Goal: Navigation & Orientation: Find specific page/section

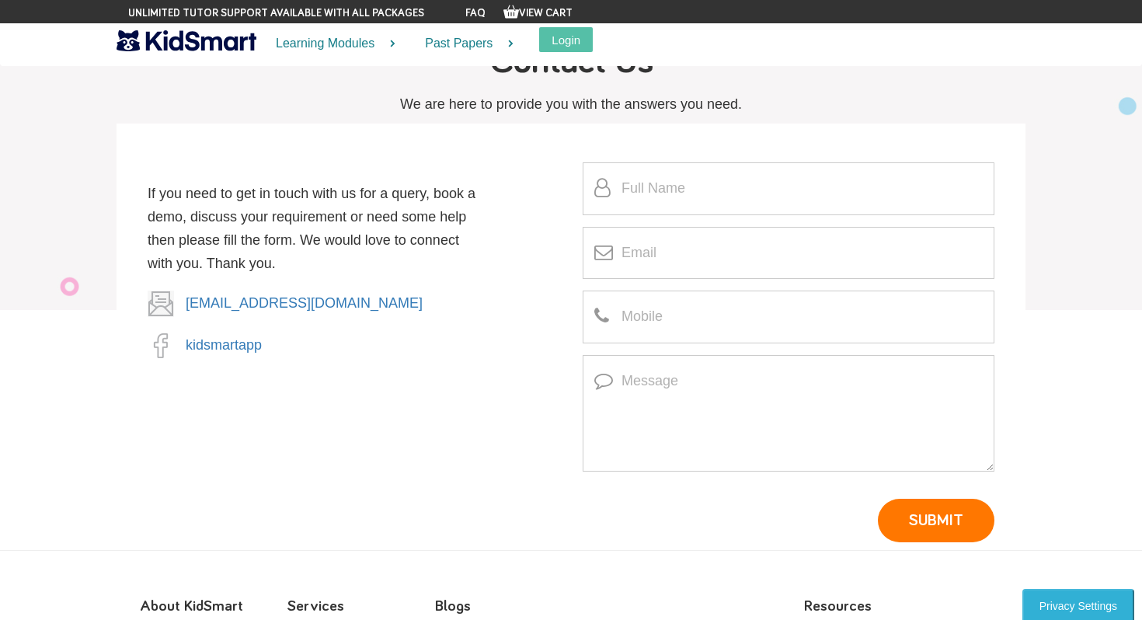
scroll to position [186, 0]
click at [217, 353] on link "kidsmartapp" at bounding box center [224, 347] width 76 height 16
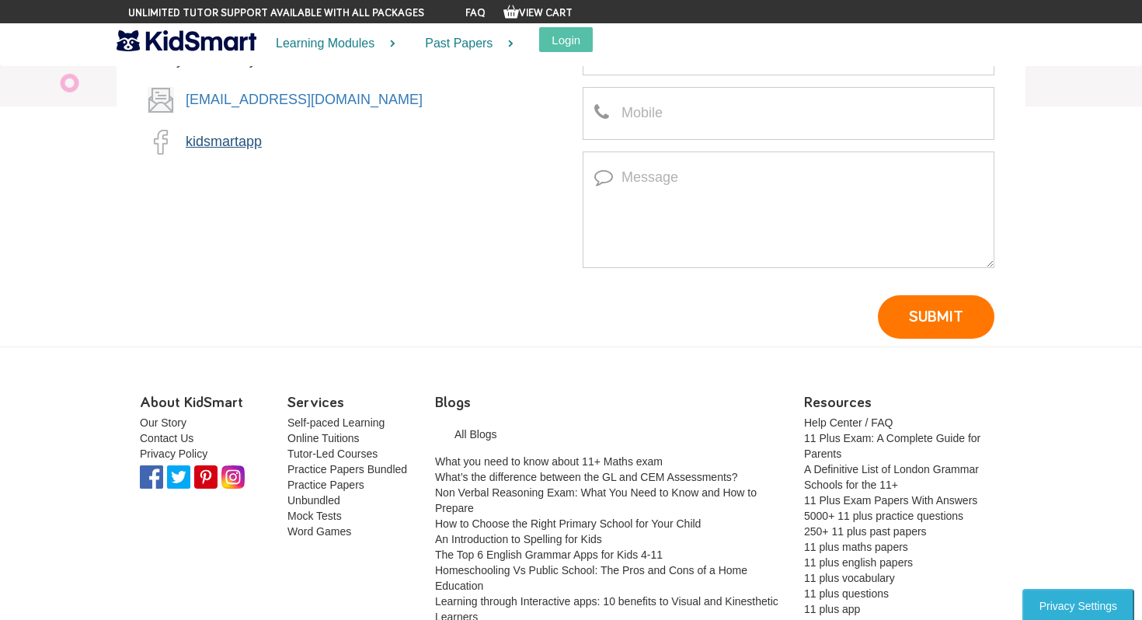
scroll to position [0, 0]
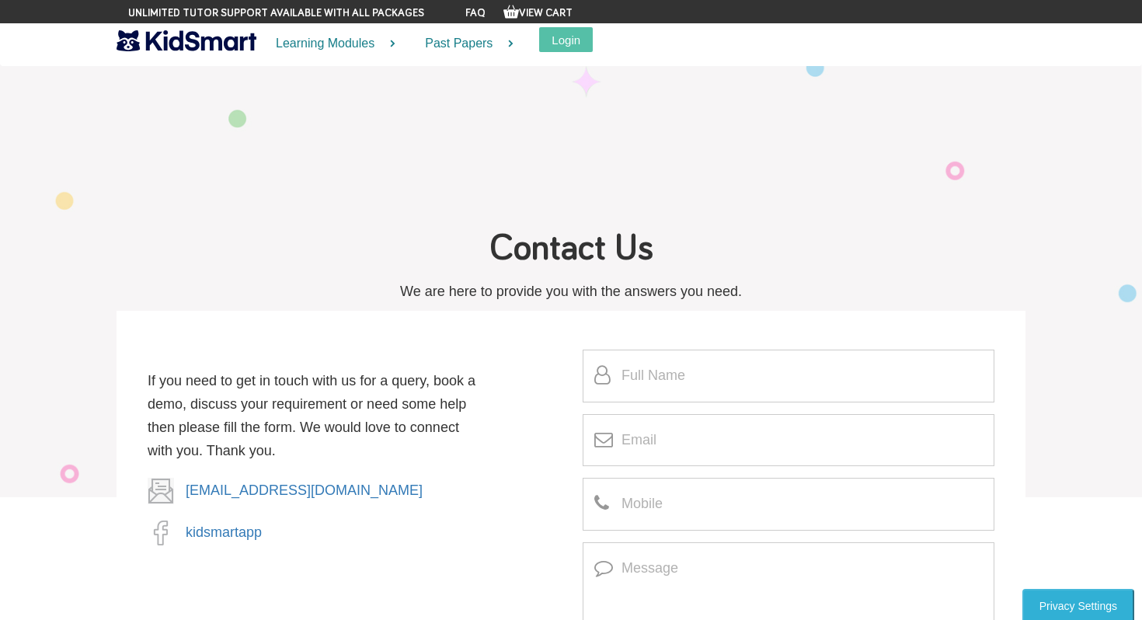
click at [169, 49] on img at bounding box center [187, 40] width 140 height 27
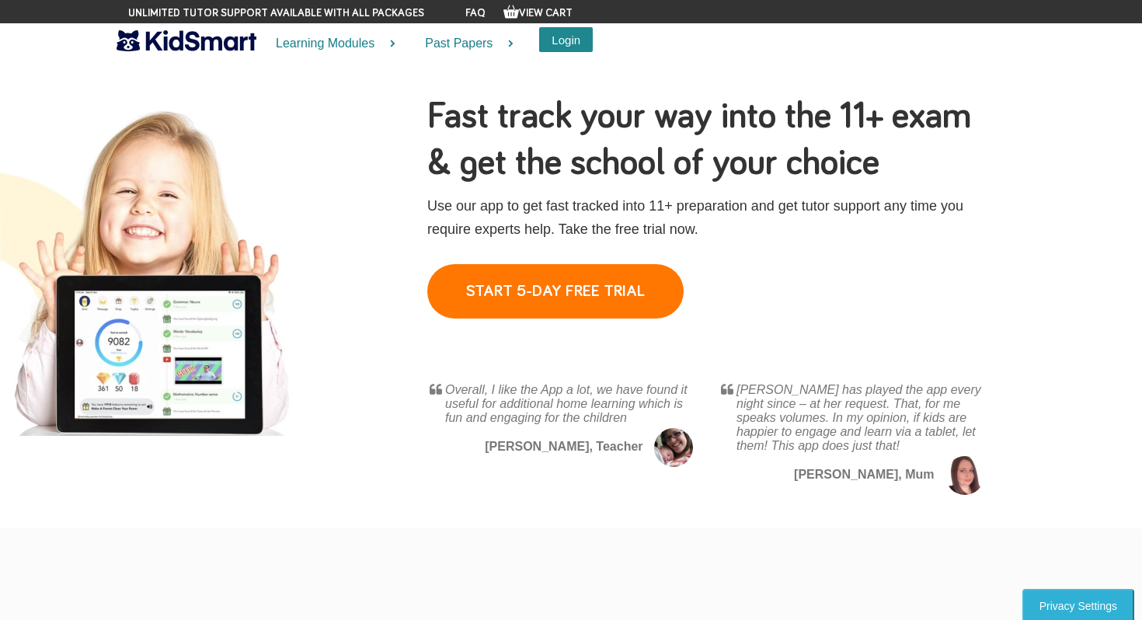
click at [565, 44] on button "Login" at bounding box center [566, 39] width 54 height 25
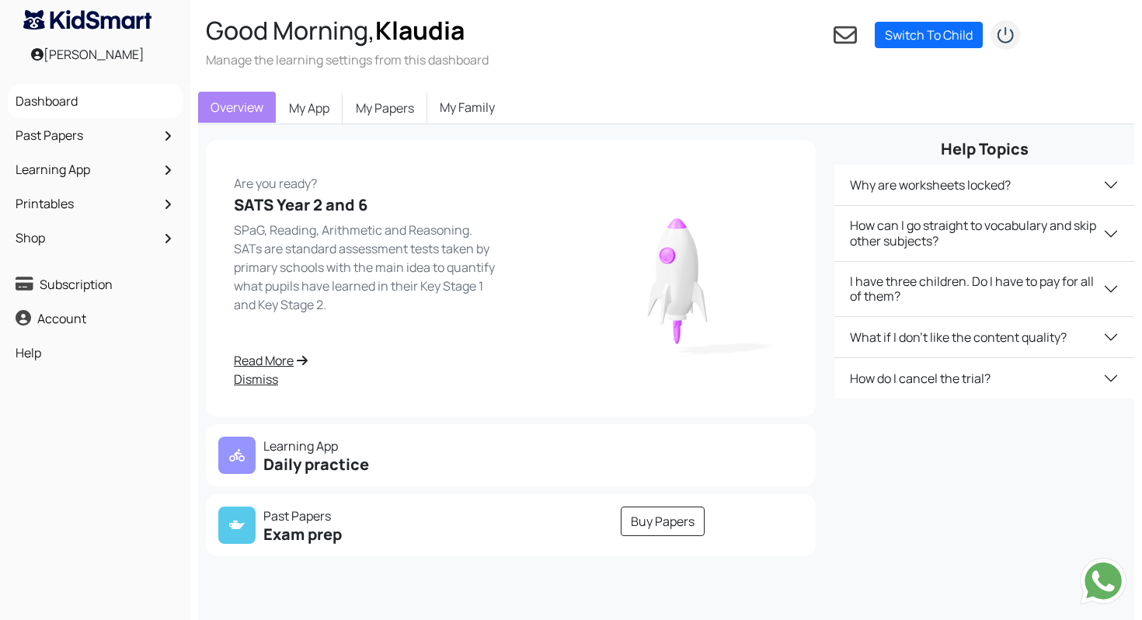
click at [314, 449] on p "Learning App" at bounding box center [360, 446] width 284 height 19
click at [96, 57] on div "Klaudia Slawinska" at bounding box center [87, 54] width 175 height 34
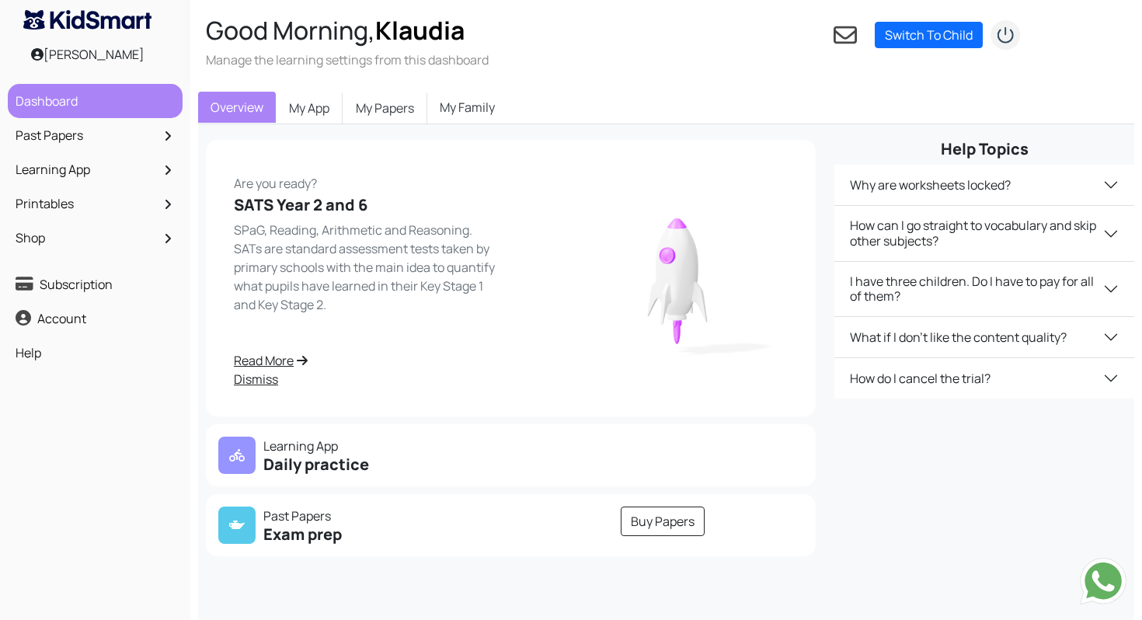
click at [85, 110] on link "Dashboard" at bounding box center [95, 101] width 167 height 26
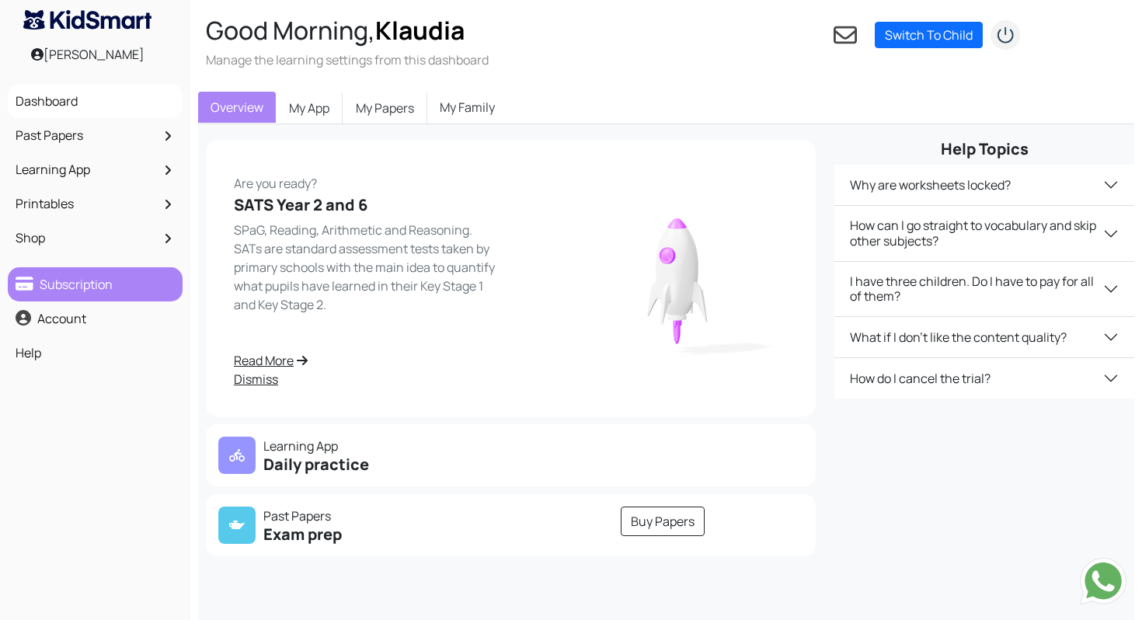
click at [84, 280] on link "Subscription" at bounding box center [95, 284] width 167 height 26
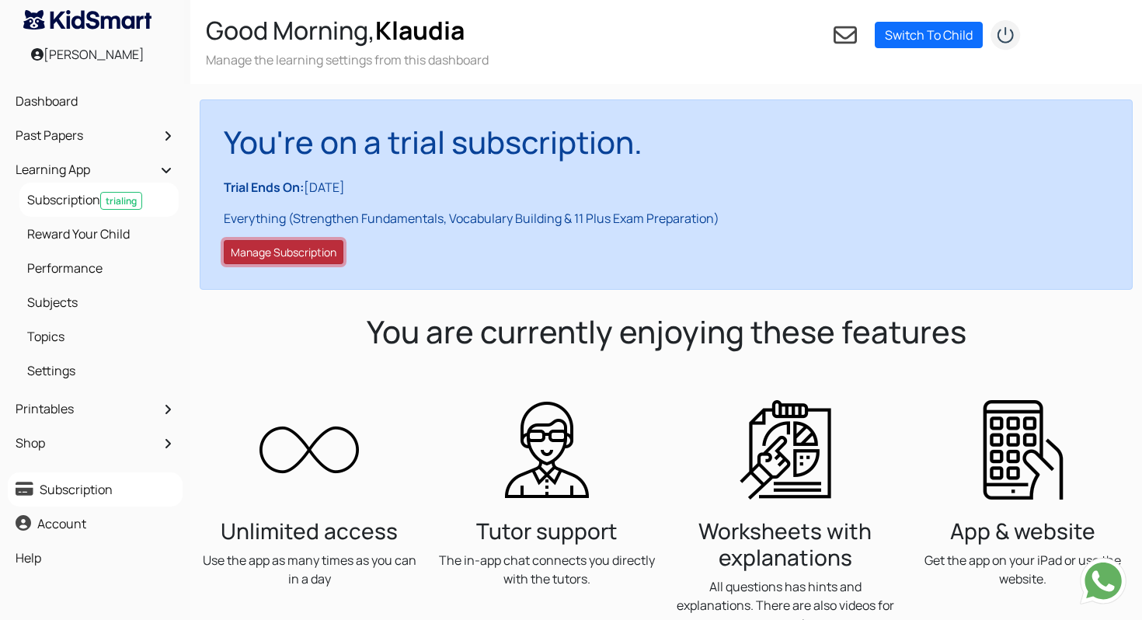
click at [312, 260] on button "Manage Subscription" at bounding box center [284, 252] width 120 height 24
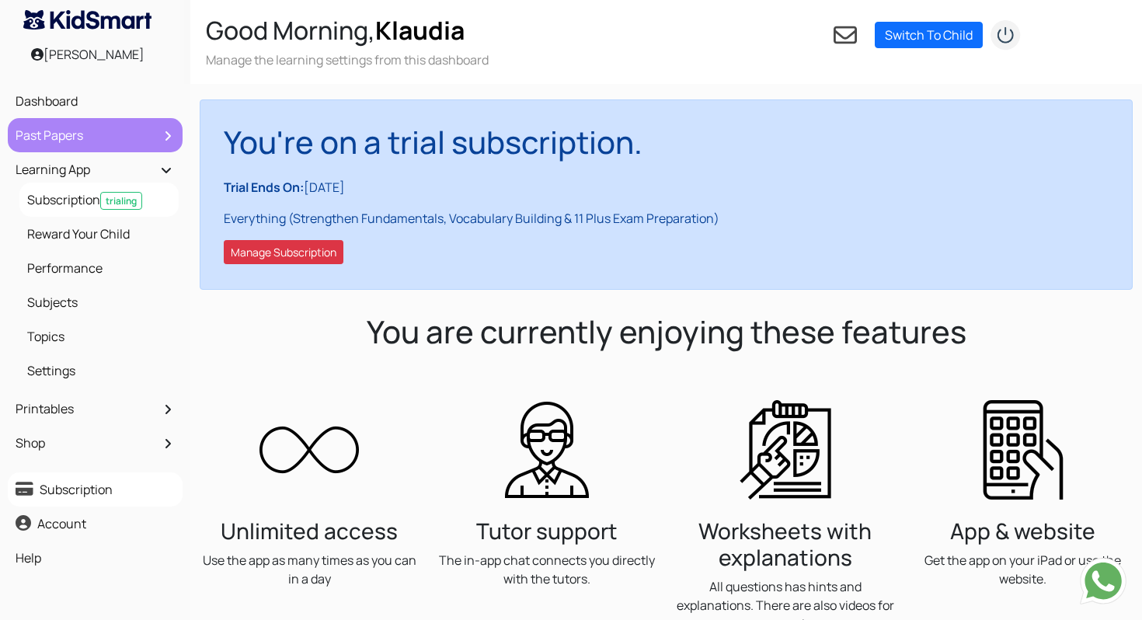
click at [50, 136] on link "Past Papers" at bounding box center [95, 135] width 167 height 26
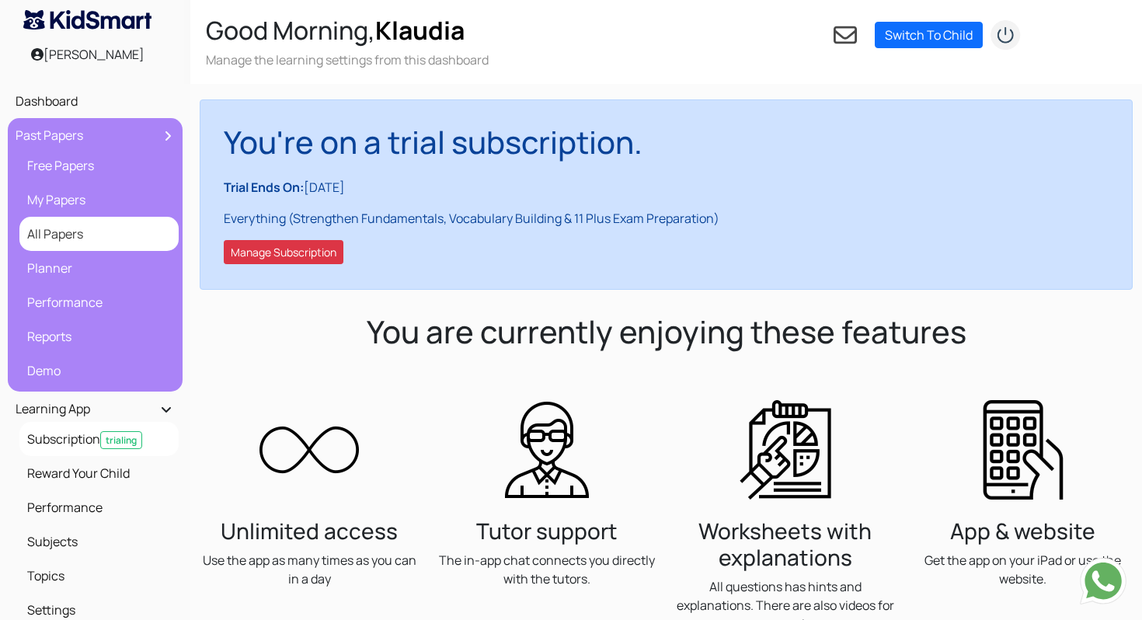
click at [65, 243] on link "All Papers" at bounding box center [98, 234] width 151 height 26
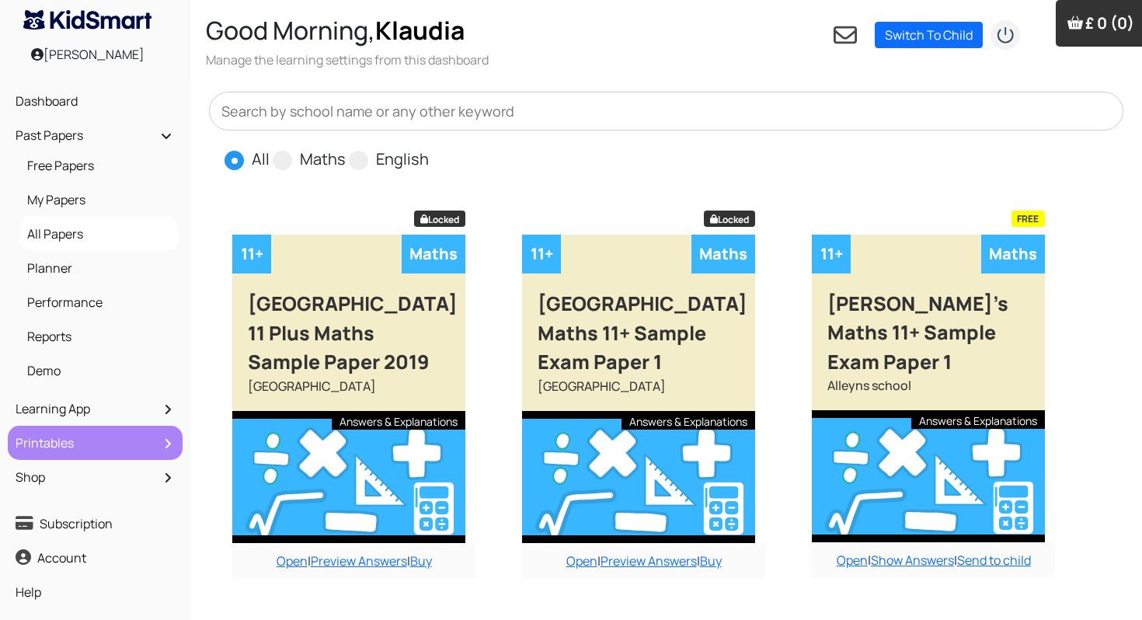
click at [71, 445] on link "Printables" at bounding box center [95, 443] width 167 height 26
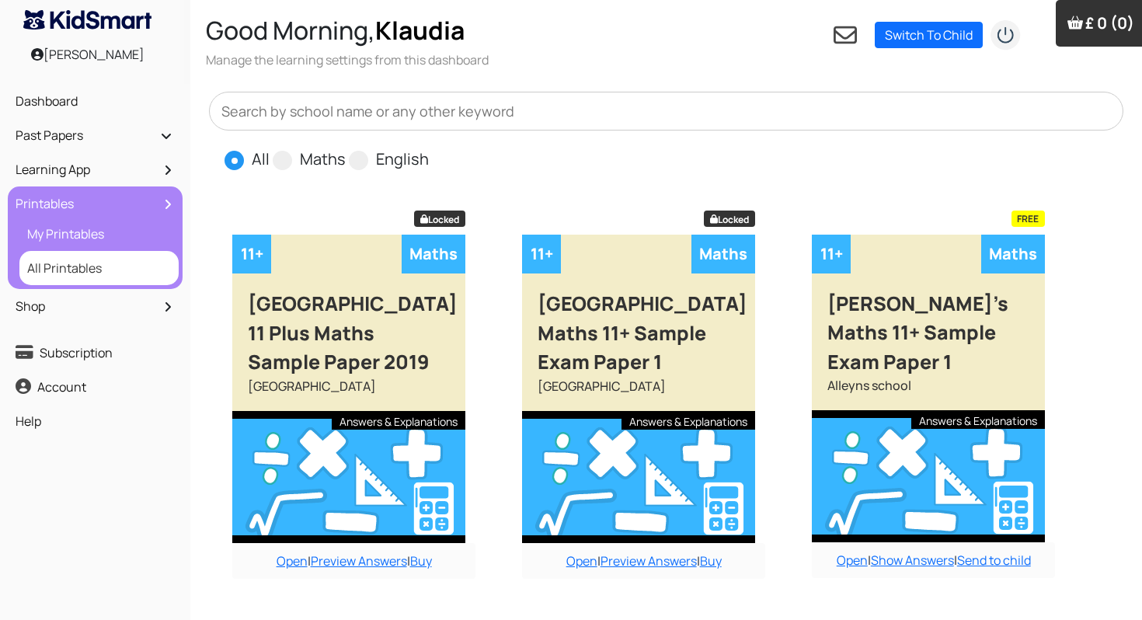
click at [75, 266] on link "All Printables" at bounding box center [98, 268] width 151 height 26
